Goal: Information Seeking & Learning: Learn about a topic

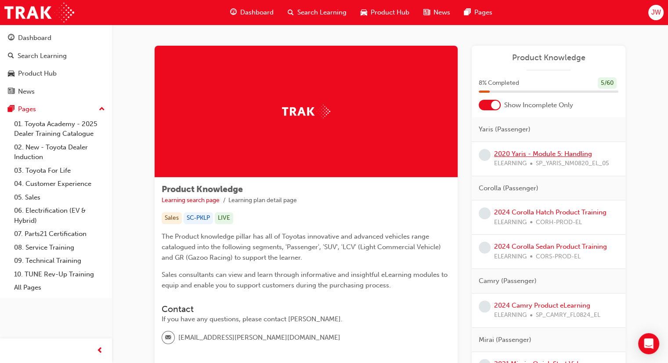
click at [544, 152] on link "2020 Yaris - Module 5: Handling" at bounding box center [543, 154] width 98 height 8
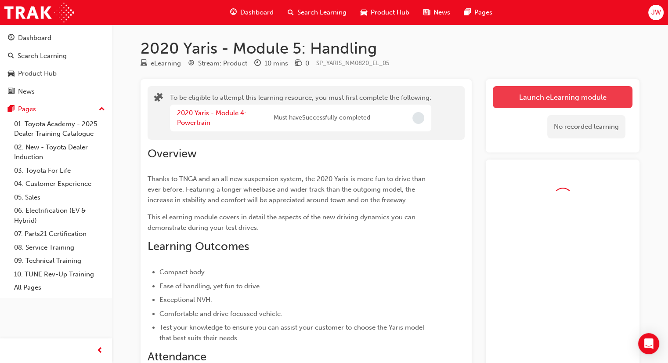
click at [526, 100] on button "Launch eLearning module" at bounding box center [563, 97] width 140 height 22
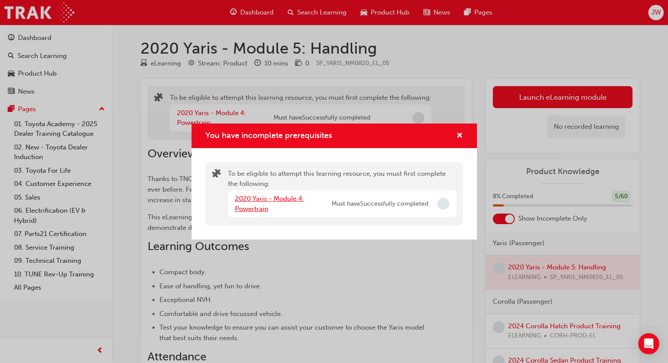
click at [264, 197] on link "2020 Yaris - Module 4: Powertrain" at bounding box center [269, 204] width 69 height 18
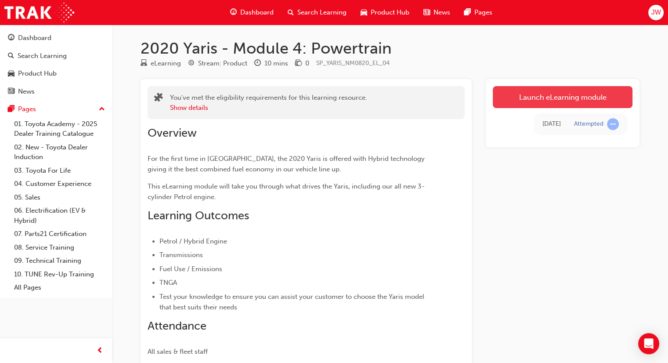
click at [519, 98] on link "Launch eLearning module" at bounding box center [563, 97] width 140 height 22
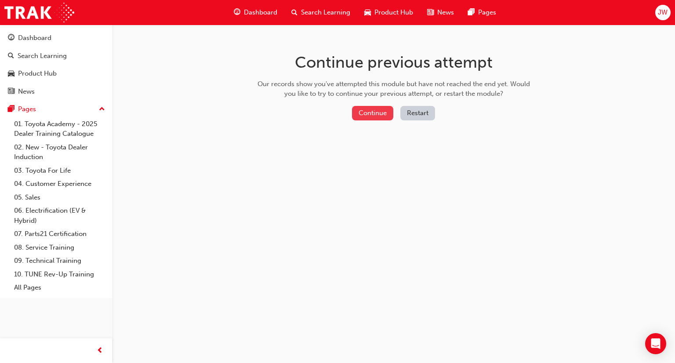
click at [369, 112] on button "Continue" at bounding box center [372, 113] width 41 height 15
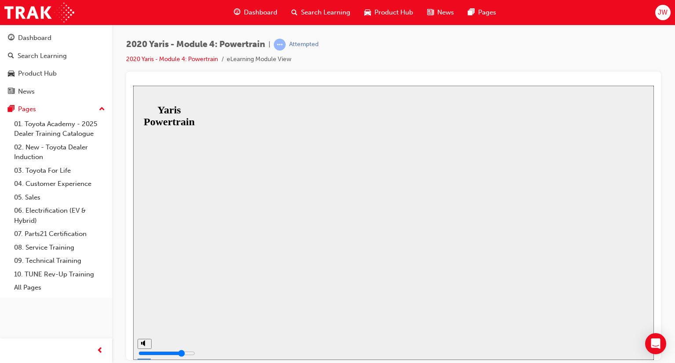
click at [289, 300] on div at bounding box center [393, 300] width 386 height 0
click at [371, 300] on div at bounding box center [393, 300] width 386 height 0
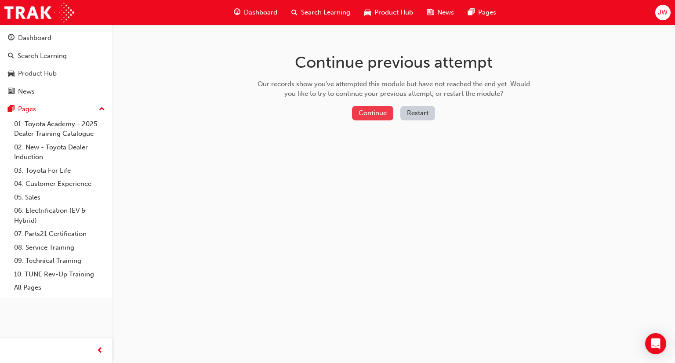
click at [363, 116] on button "Continue" at bounding box center [372, 113] width 41 height 15
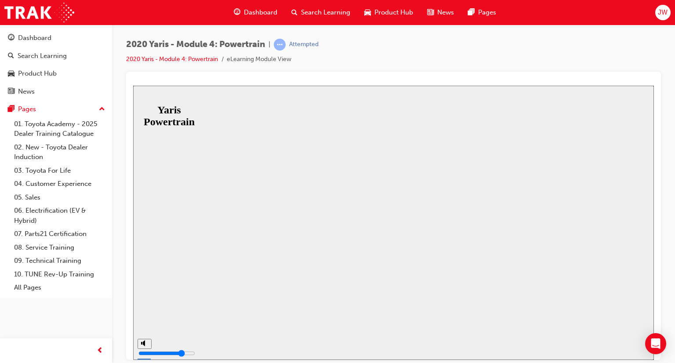
click at [461, 300] on div at bounding box center [393, 300] width 386 height 0
click at [146, 59] on link "2020 Yaris - Module 4: Powertrain" at bounding box center [172, 58] width 92 height 7
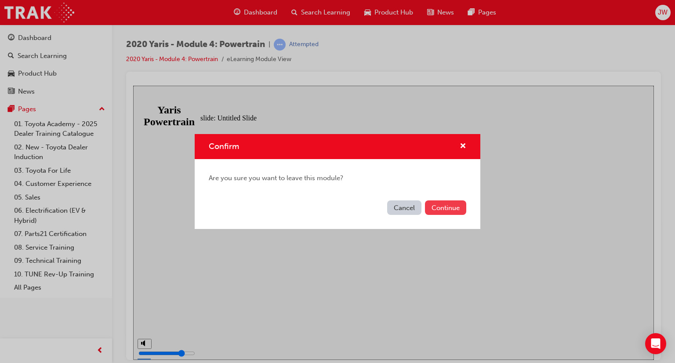
click at [440, 210] on button "Continue" at bounding box center [445, 207] width 41 height 15
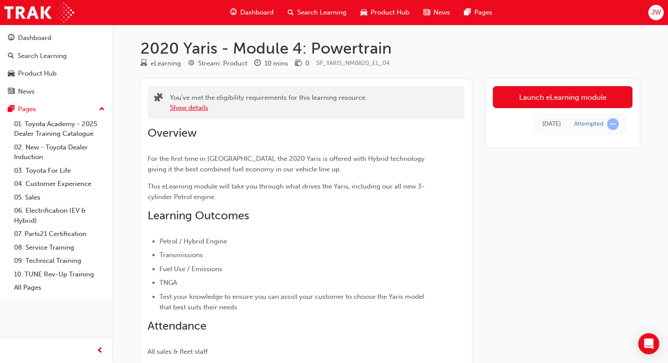
click at [190, 111] on button "Show details" at bounding box center [189, 108] width 38 height 10
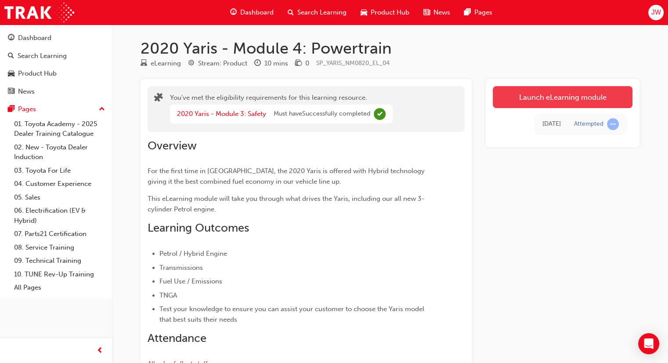
click at [518, 101] on link "Launch eLearning module" at bounding box center [563, 97] width 140 height 22
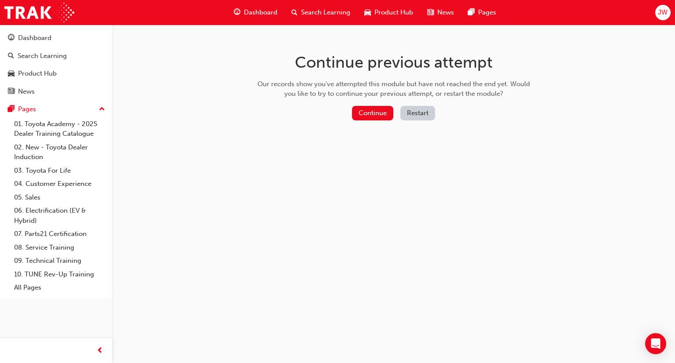
click at [406, 115] on button "Restart" at bounding box center [417, 113] width 35 height 15
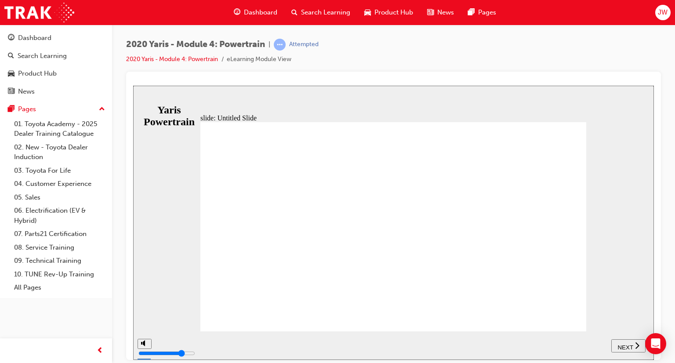
click at [628, 346] on span "NEXT" at bounding box center [625, 347] width 15 height 7
click at [626, 345] on span "NEXT" at bounding box center [625, 347] width 15 height 7
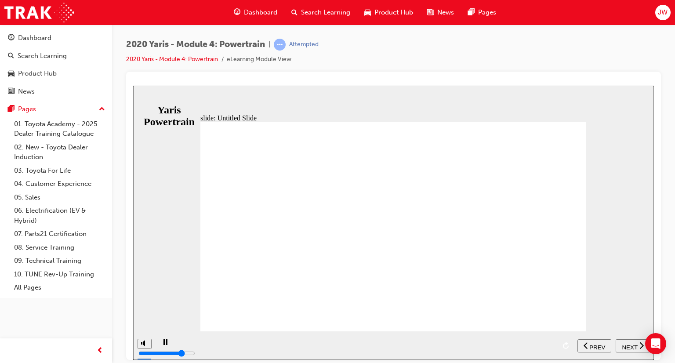
click at [640, 344] on icon "next" at bounding box center [641, 345] width 4 height 8
click at [634, 348] on div "NEXT" at bounding box center [628, 345] width 27 height 9
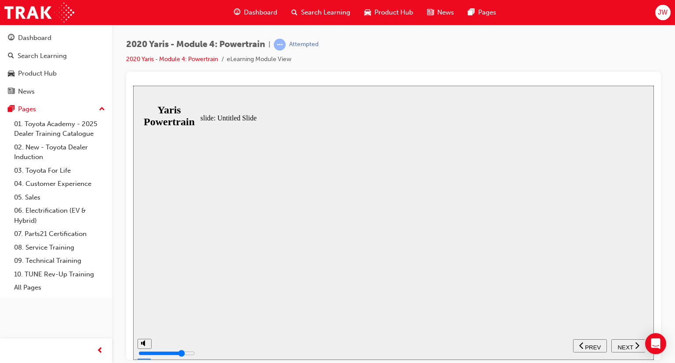
click at [626, 344] on span "NEXT" at bounding box center [625, 347] width 15 height 7
click at [448, 105] on div "slide: Untitled Slide Back to top SUBMIT NEXT PREV Yaris Powertrain" at bounding box center [393, 222] width 521 height 274
drag, startPoint x: 412, startPoint y: 93, endPoint x: 363, endPoint y: 71, distance: 53.1
click at [363, 85] on html "slide: Untitled Slide Back to top SUBMIT NEXT PREV Yaris Powertrain" at bounding box center [393, 222] width 521 height 274
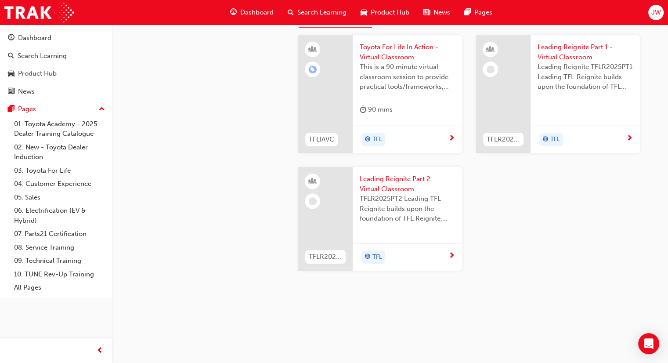
scroll to position [840, 0]
click at [380, 28] on button "News" at bounding box center [387, 19] width 30 height 17
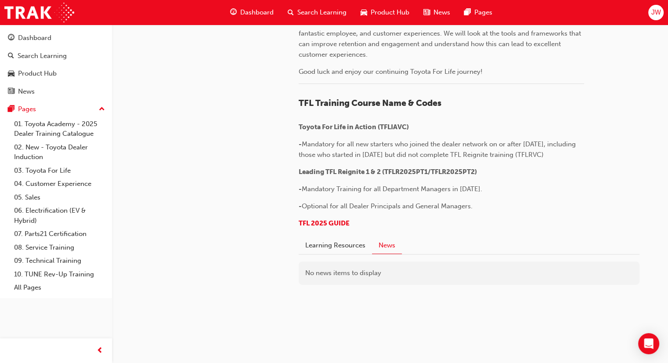
scroll to position [745, 0]
click at [345, 241] on button "Learning Resources" at bounding box center [335, 245] width 73 height 17
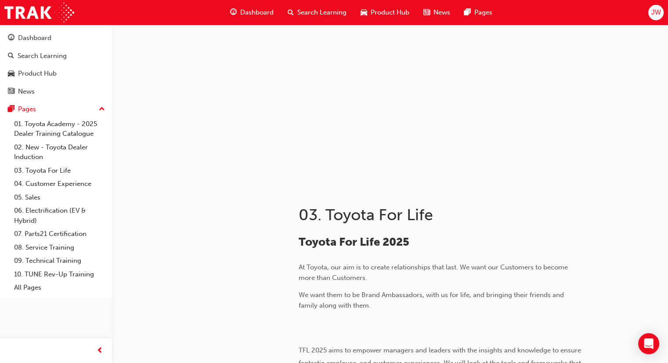
scroll to position [0, 0]
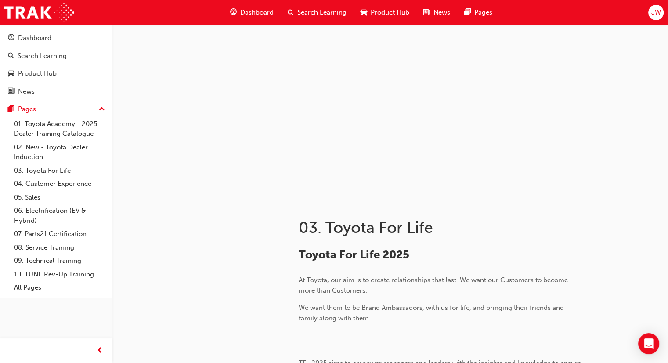
click at [256, 15] on span "Dashboard" at bounding box center [256, 12] width 33 height 10
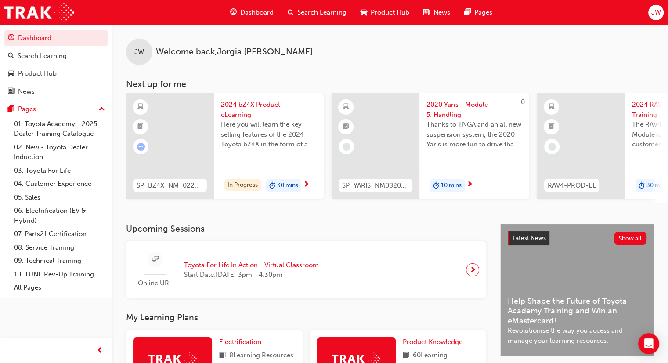
drag, startPoint x: 474, startPoint y: 273, endPoint x: 466, endPoint y: 273, distance: 7.5
click at [466, 273] on div at bounding box center [472, 269] width 13 height 13
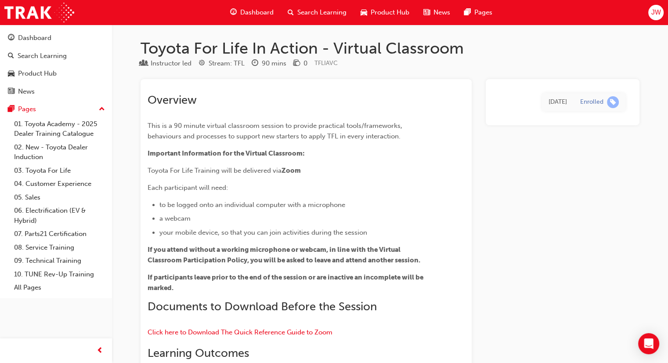
click at [293, 7] on span "search-icon" at bounding box center [291, 12] width 6 height 11
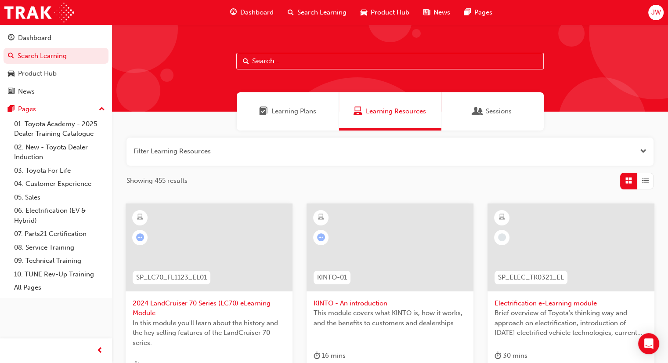
click at [486, 118] on div "Sessions" at bounding box center [493, 111] width 102 height 38
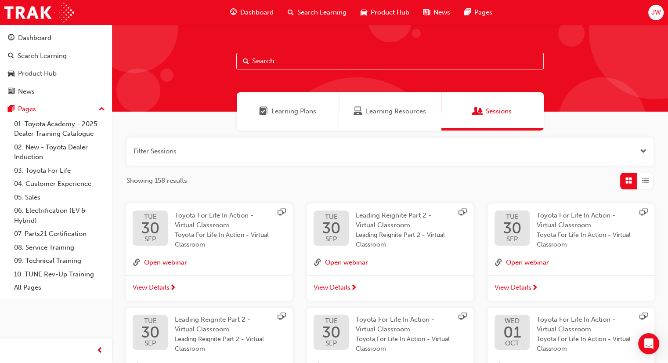
click at [316, 111] on div "Learning Plans" at bounding box center [288, 111] width 102 height 38
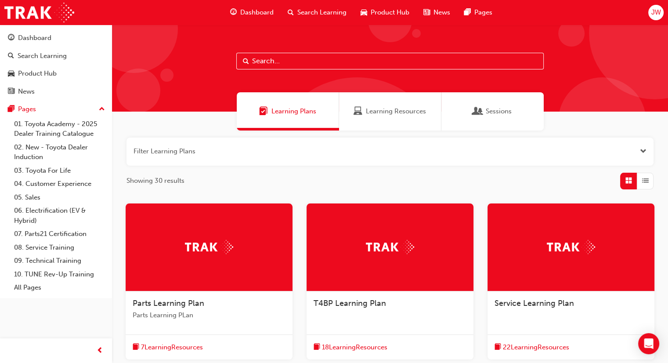
click at [383, 113] on span "Learning Resources" at bounding box center [396, 111] width 60 height 10
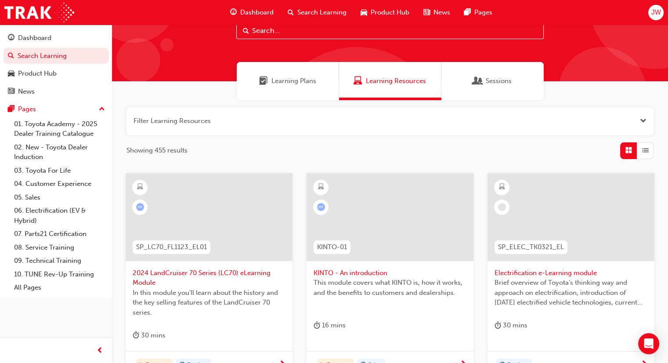
scroll to position [44, 0]
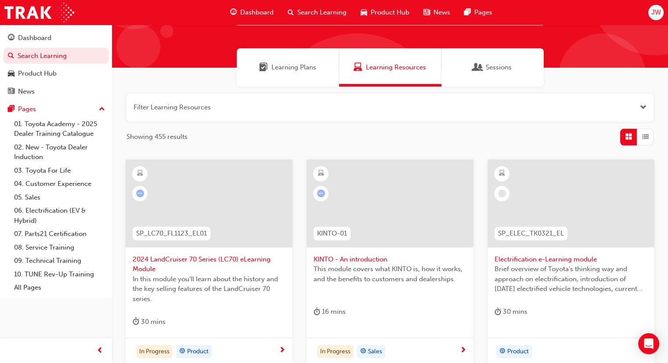
click at [276, 71] on span "Learning Plans" at bounding box center [294, 67] width 45 height 10
